Goal: Task Accomplishment & Management: Use online tool/utility

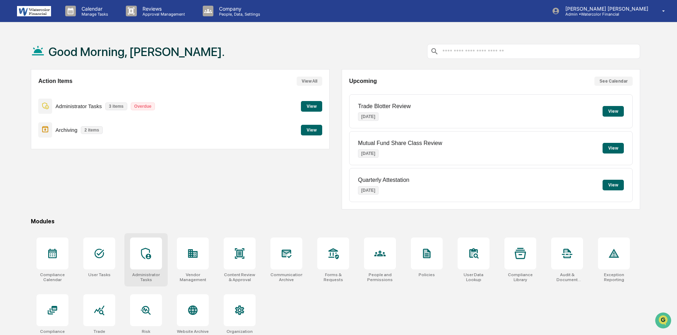
click at [146, 251] on icon at bounding box center [145, 253] width 11 height 11
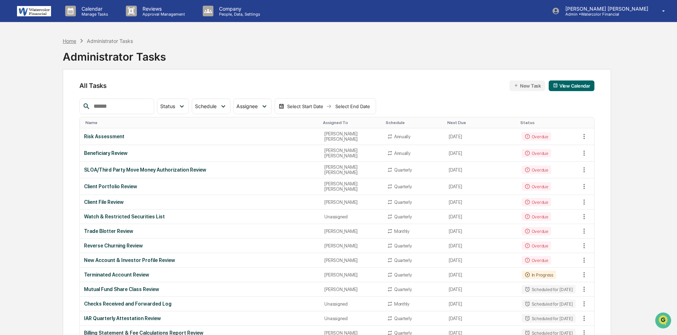
click at [70, 39] on div "Home" at bounding box center [69, 41] width 13 height 6
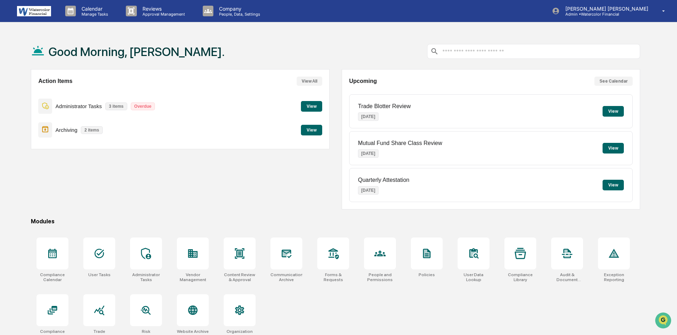
click at [311, 130] on button "View" at bounding box center [311, 130] width 21 height 11
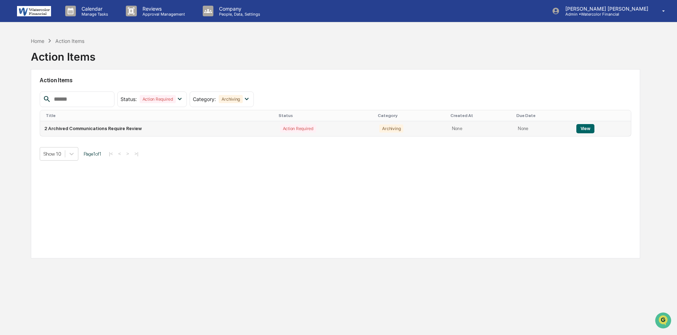
click at [583, 128] on button "View" at bounding box center [585, 128] width 18 height 9
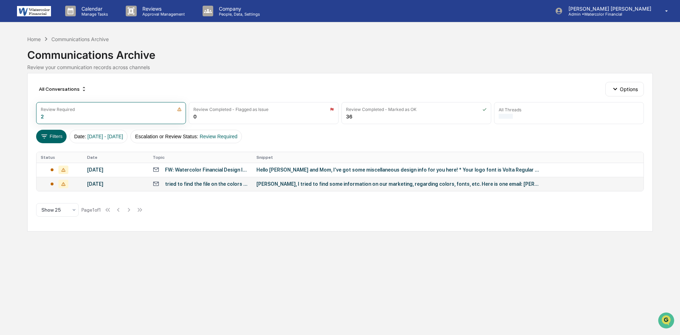
click at [181, 183] on div "tried to find the file on the colors we use and the type but no luck so far." at bounding box center [206, 184] width 83 height 6
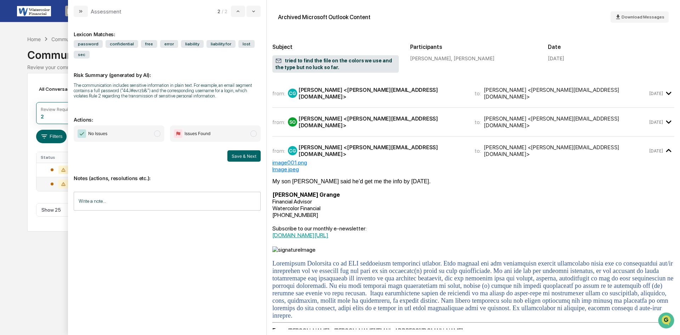
click at [666, 149] on icon "modal" at bounding box center [668, 150] width 5 height 3
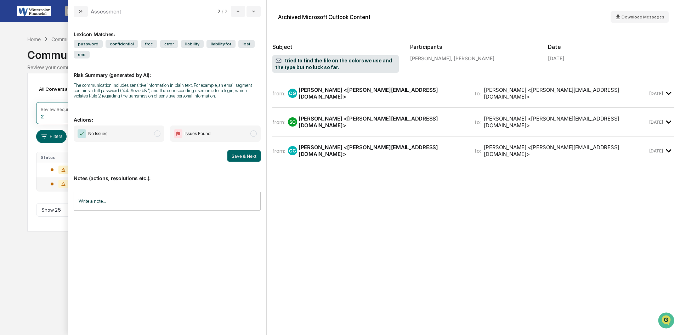
click at [668, 120] on icon "modal" at bounding box center [668, 121] width 5 height 3
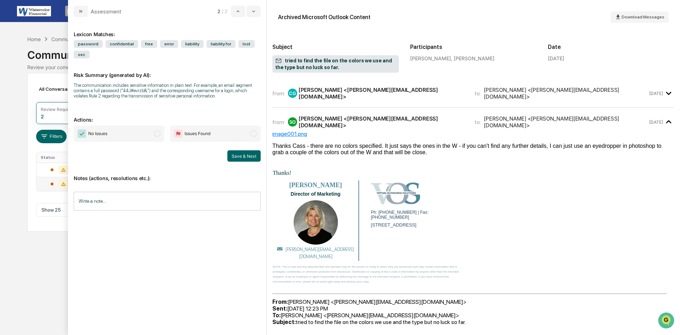
click at [666, 120] on icon "modal" at bounding box center [668, 121] width 5 height 3
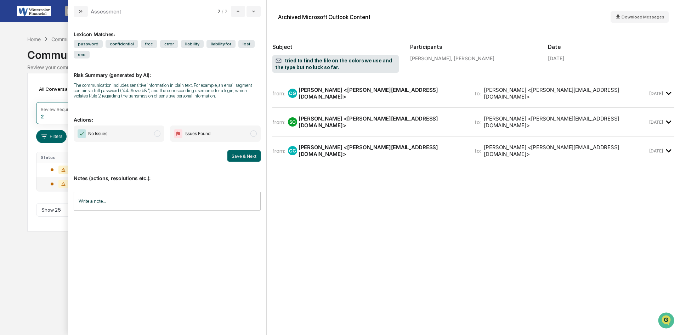
click at [669, 92] on icon "modal" at bounding box center [669, 94] width 12 height 12
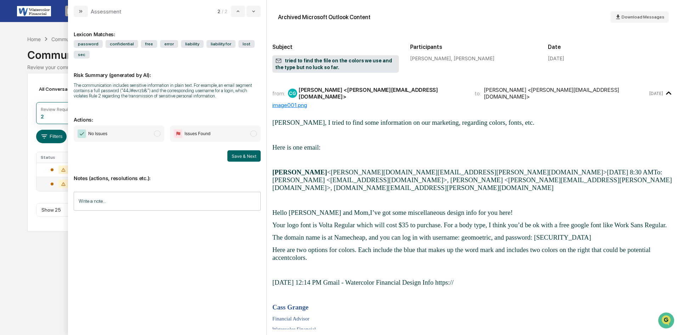
click at [125, 202] on input "Write a note..." at bounding box center [167, 201] width 187 height 19
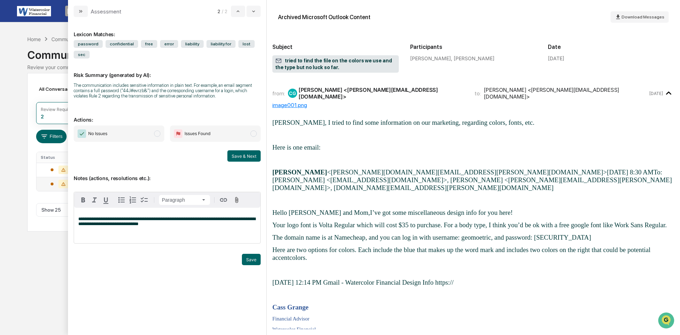
click at [211, 220] on span "**********" at bounding box center [166, 222] width 177 height 10
click at [231, 226] on p "**********" at bounding box center [167, 222] width 178 height 10
click at [157, 134] on span "modal" at bounding box center [157, 133] width 6 height 6
click at [274, 171] on div "Archived Microsoft Outlook Content Download Messages Subject tried to find the …" at bounding box center [474, 167] width 414 height 335
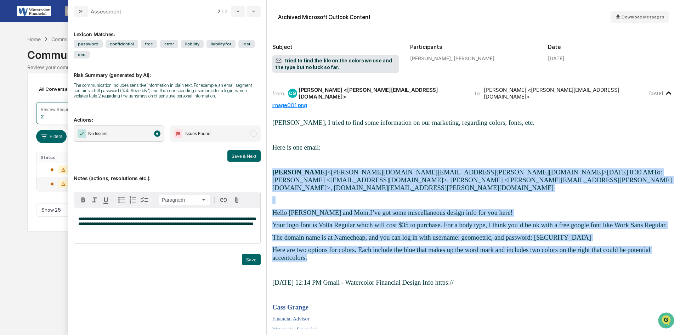
drag, startPoint x: 274, startPoint y: 171, endPoint x: 348, endPoint y: 247, distance: 106.0
click at [348, 247] on div "[PERSON_NAME], I tried to find some information on our marketing, regarding col…" at bounding box center [474, 304] width 402 height 370
copy div "[PERSON_NAME] <[PERSON_NAME][DOMAIN_NAME][EMAIL_ADDRESS][PERSON_NAME][DOMAIN_NA…"
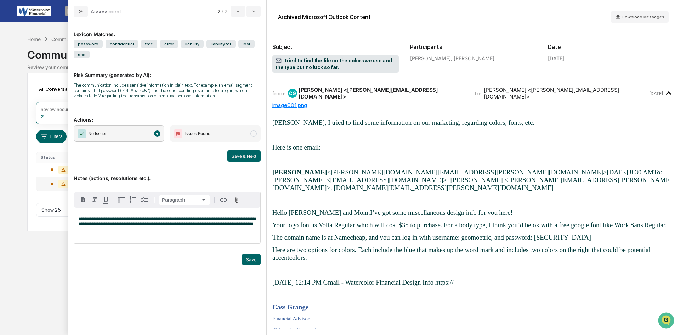
click at [220, 219] on span "**********" at bounding box center [166, 222] width 177 height 10
click at [186, 226] on p "**********" at bounding box center [167, 222] width 178 height 10
click at [275, 82] on div "Archived Microsoft Outlook Content Download Messages Subject tried to find the …" at bounding box center [474, 45] width 402 height 79
click at [191, 273] on div "modal" at bounding box center [167, 268] width 187 height 11
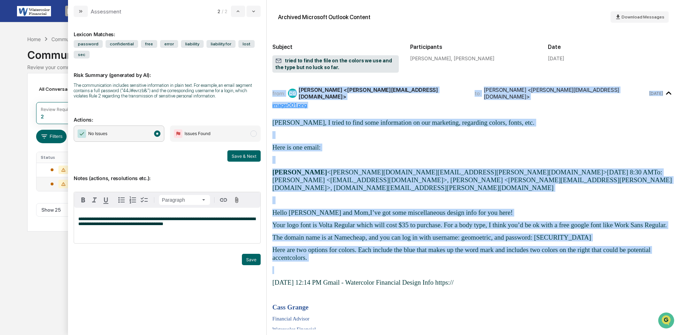
drag, startPoint x: 272, startPoint y: 92, endPoint x: 418, endPoint y: 254, distance: 217.3
click at [418, 254] on div "Archived Microsoft Outlook Content Download Messages Subject tried to find the …" at bounding box center [474, 167] width 414 height 335
copy div "from: [PERSON_NAME] <[PERSON_NAME][EMAIL_ADDRESS][DOMAIN_NAME]> to: [PERSON_NAM…"
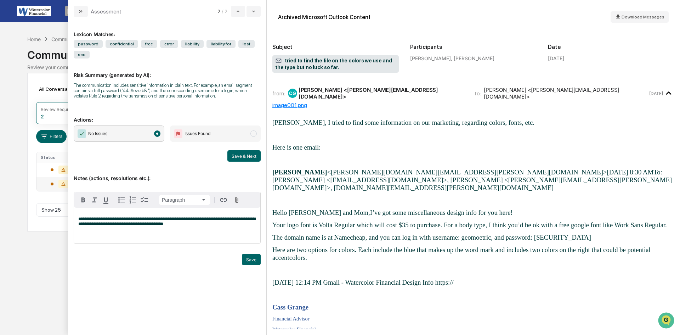
click at [161, 275] on div "**********" at bounding box center [167, 173] width 187 height 300
click at [251, 258] on button "Save" at bounding box center [251, 259] width 19 height 11
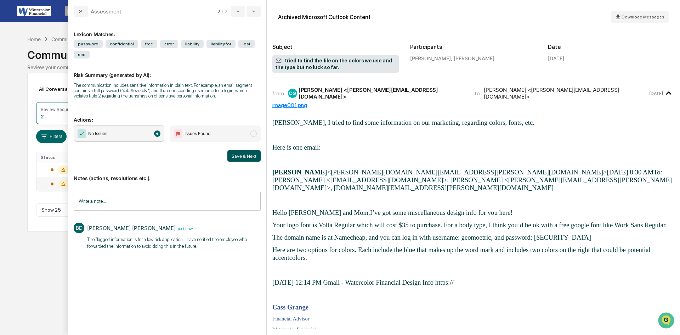
click at [242, 156] on button "Save & Next" at bounding box center [244, 155] width 33 height 11
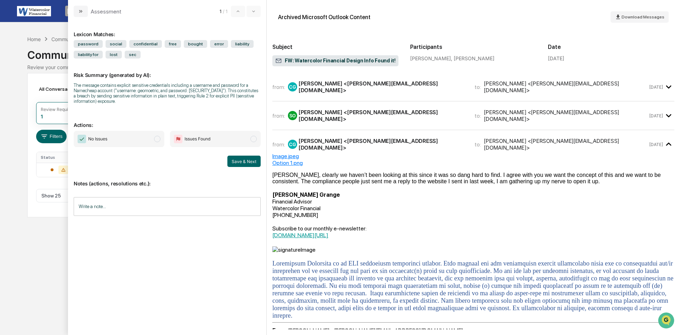
click at [666, 86] on icon "modal" at bounding box center [668, 86] width 5 height 3
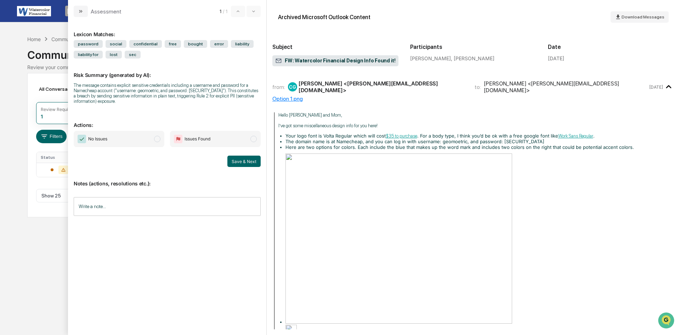
click at [665, 86] on icon "modal" at bounding box center [669, 87] width 12 height 12
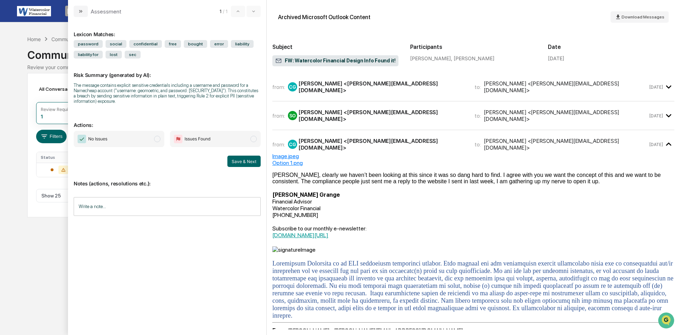
click at [156, 139] on span "modal" at bounding box center [157, 139] width 6 height 6
click at [129, 202] on input "Write a note..." at bounding box center [167, 206] width 187 height 19
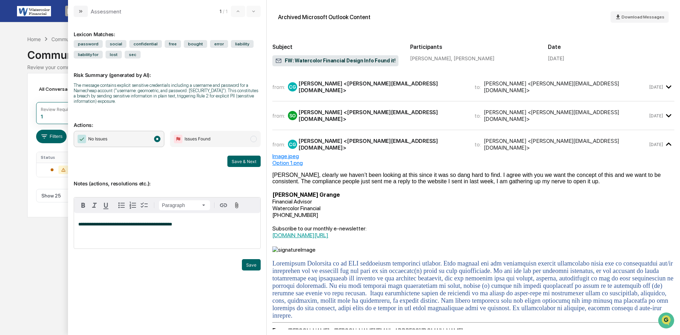
click at [208, 231] on div "**********" at bounding box center [167, 230] width 186 height 35
click at [252, 263] on button "Save" at bounding box center [251, 264] width 19 height 11
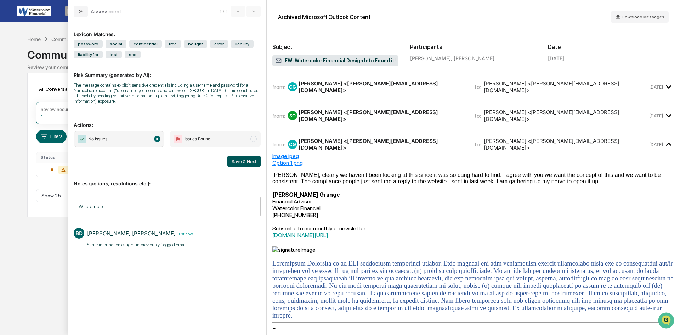
click at [241, 159] on button "Save & Next" at bounding box center [244, 161] width 33 height 11
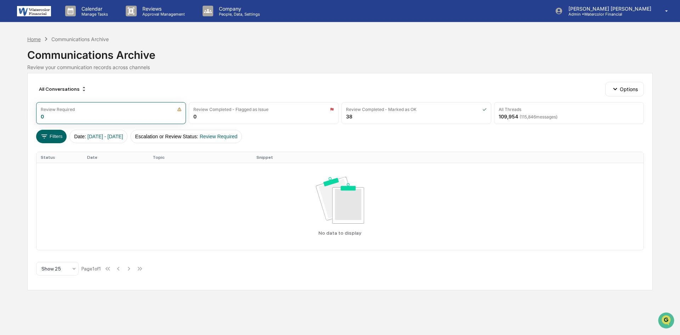
click at [33, 39] on div "Home" at bounding box center [33, 39] width 13 height 6
